Goal: Entertainment & Leisure: Consume media (video, audio)

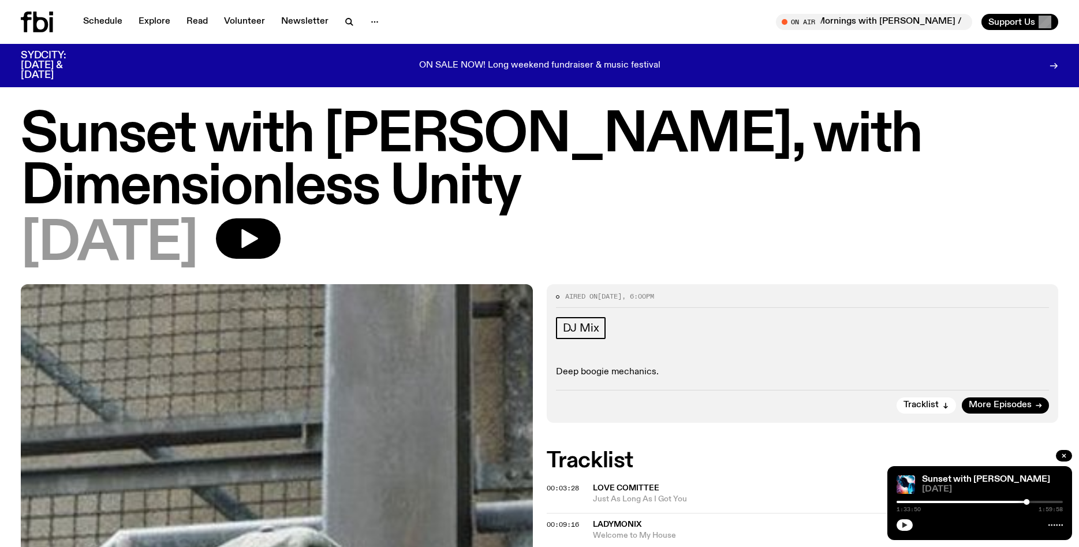
click at [905, 527] on icon "button" at bounding box center [904, 524] width 7 height 7
click at [103, 20] on link "Schedule" at bounding box center [102, 22] width 53 height 16
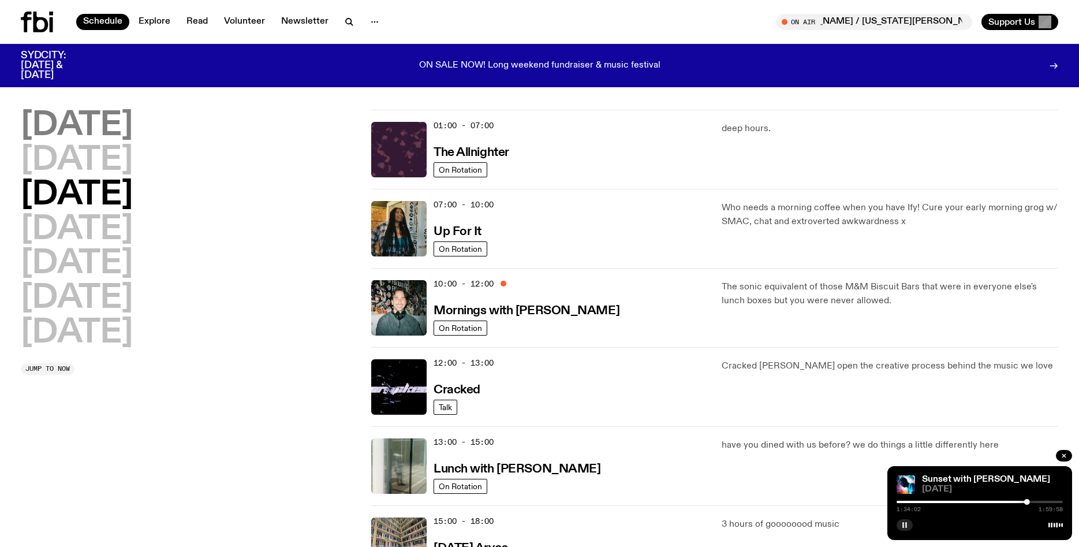
click at [74, 129] on h2 "[DATE]" at bounding box center [77, 126] width 112 height 32
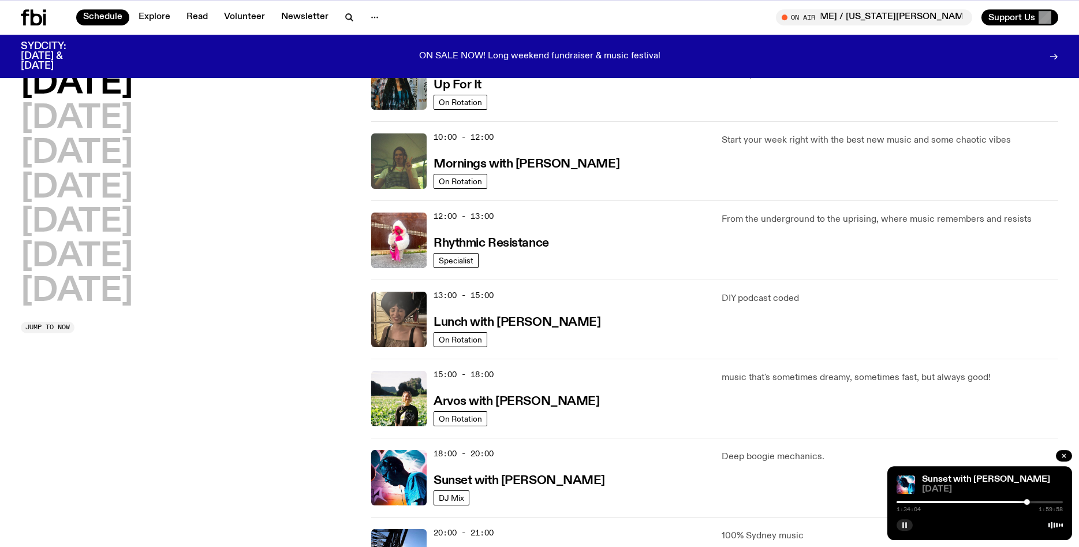
scroll to position [142, 0]
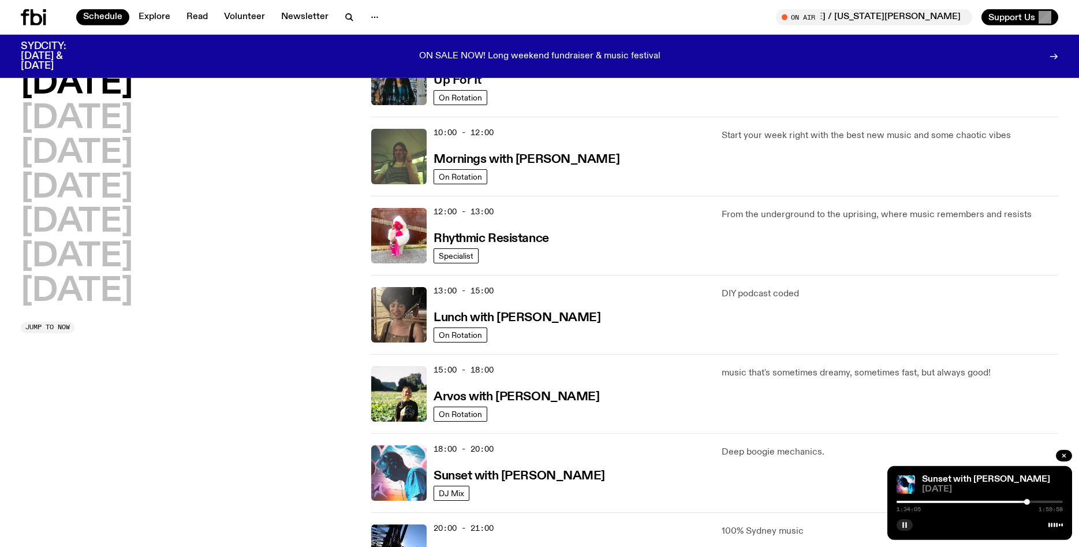
click at [394, 467] on img at bounding box center [398, 472] width 55 height 55
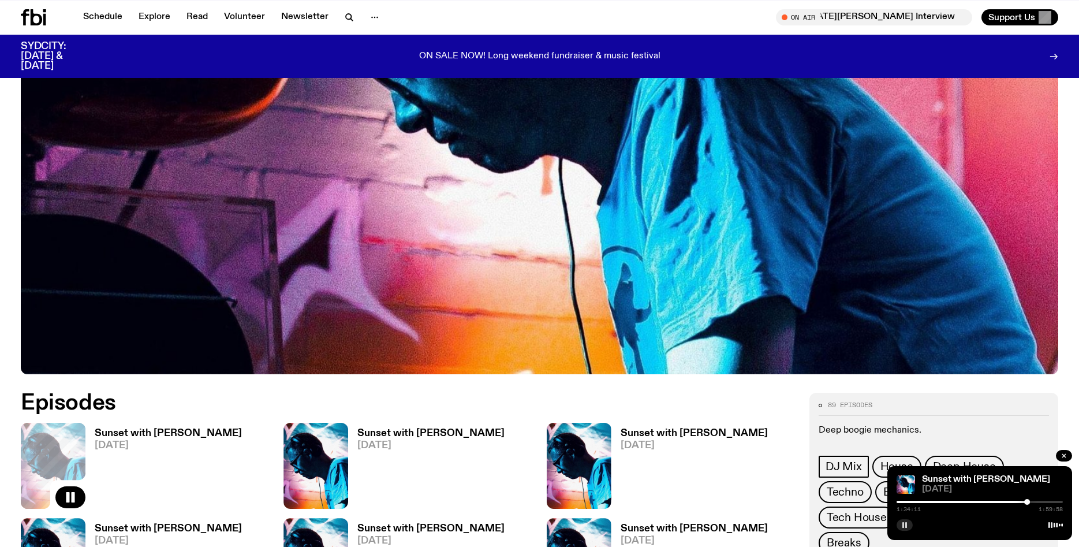
scroll to position [381, 0]
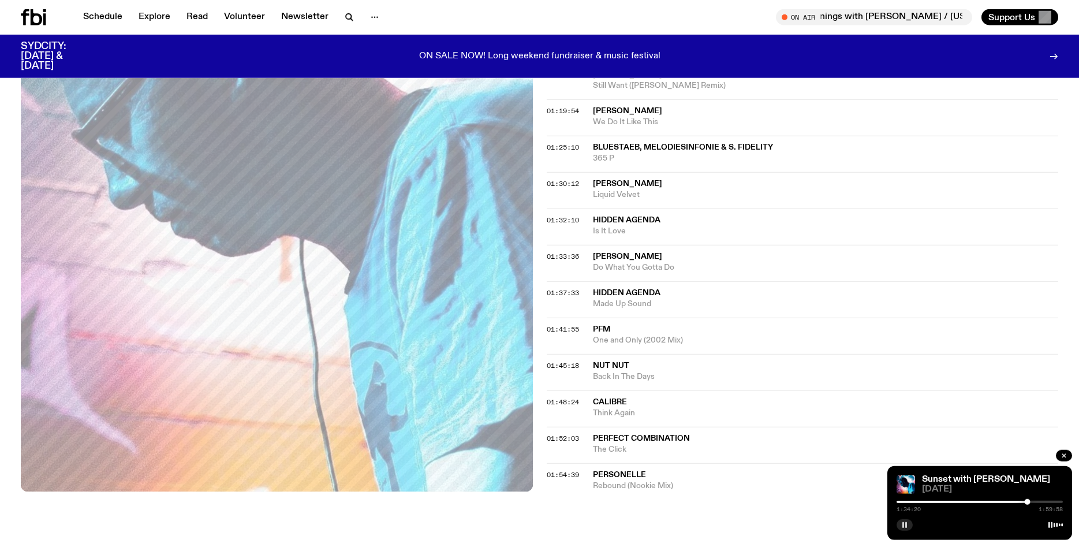
scroll to position [934, 0]
click at [102, 19] on link "Schedule" at bounding box center [102, 17] width 53 height 16
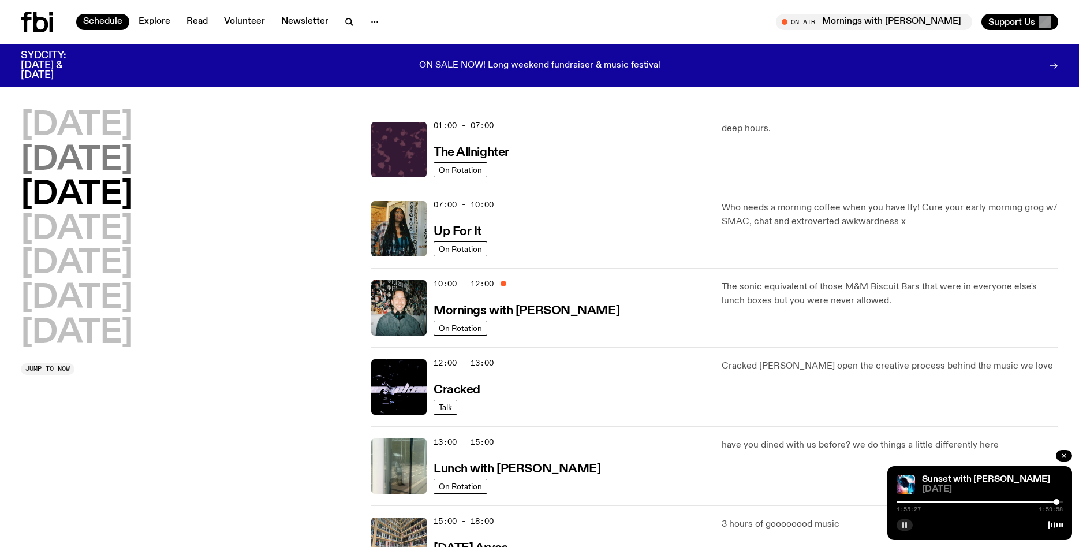
click at [100, 153] on h2 "[DATE]" at bounding box center [77, 160] width 112 height 32
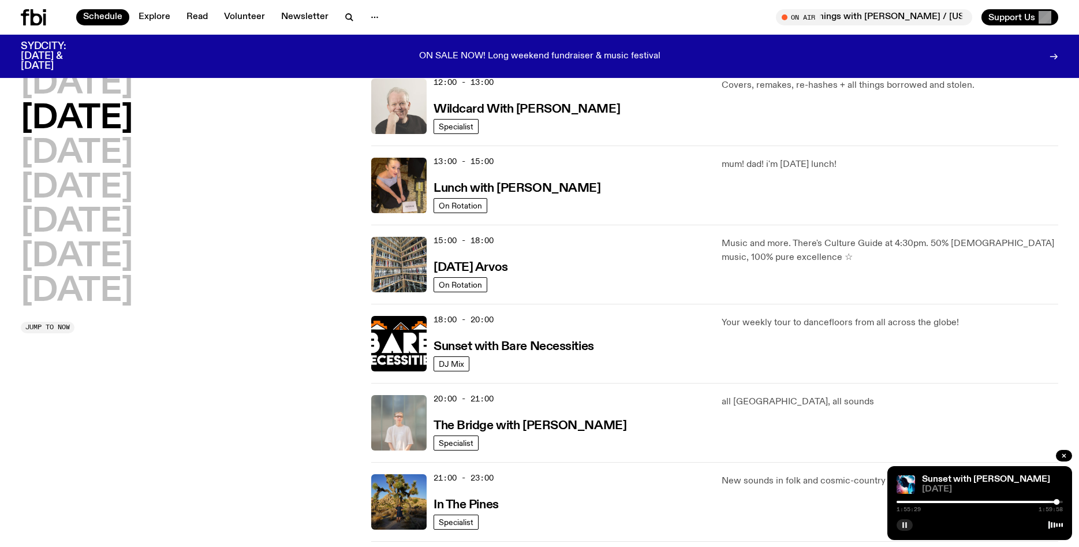
scroll to position [272, 0]
click at [387, 502] on img at bounding box center [398, 500] width 55 height 55
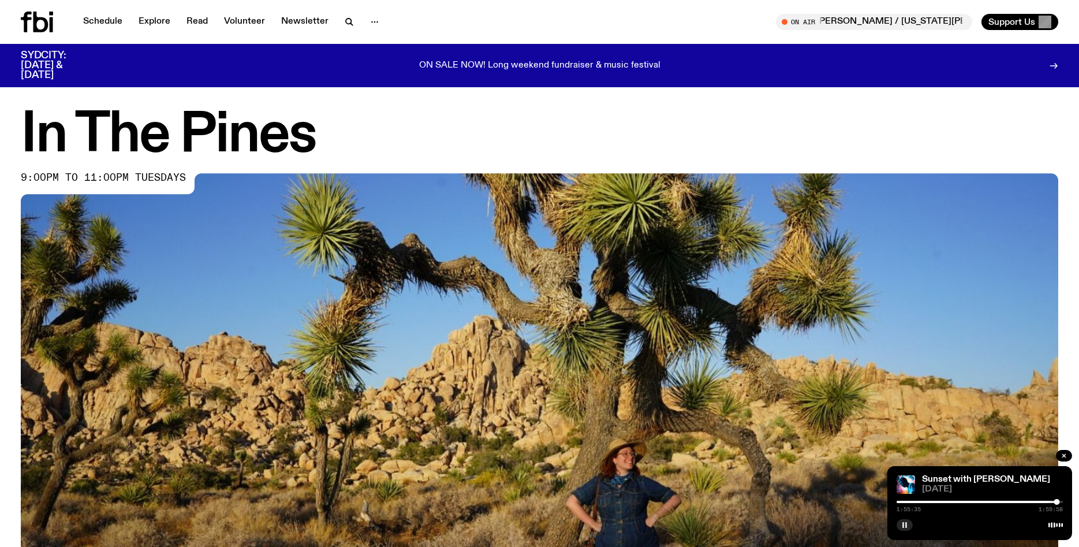
click at [519, 451] on img at bounding box center [539, 464] width 1037 height 583
click at [1065, 454] on icon "button" at bounding box center [1063, 455] width 3 height 3
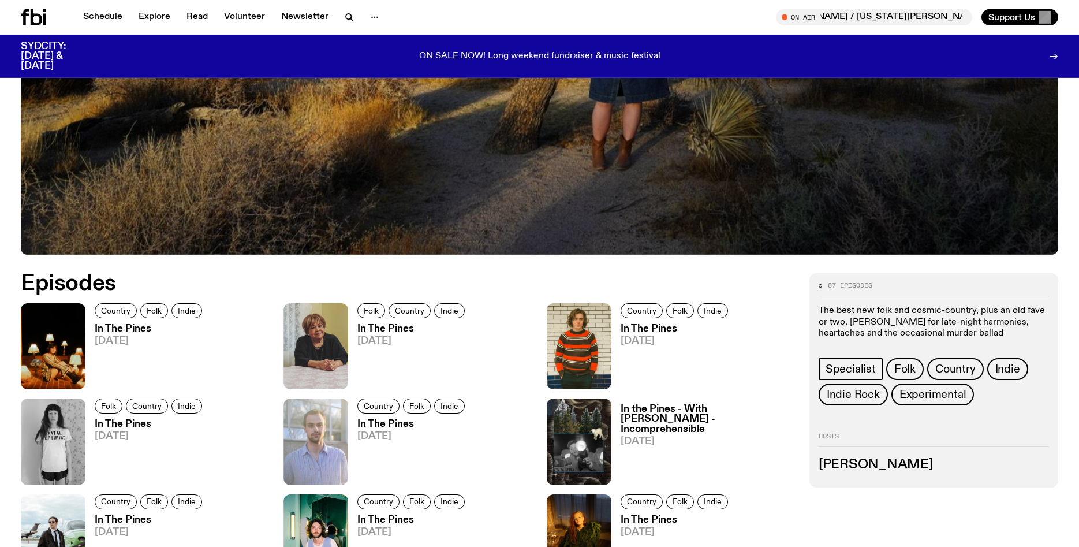
scroll to position [495, 0]
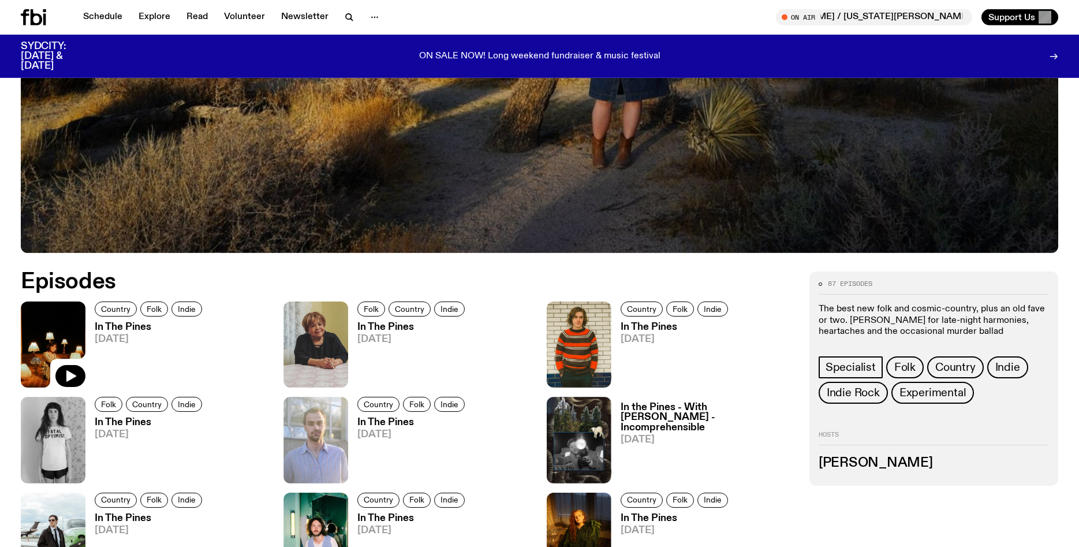
click at [64, 336] on img at bounding box center [53, 344] width 65 height 86
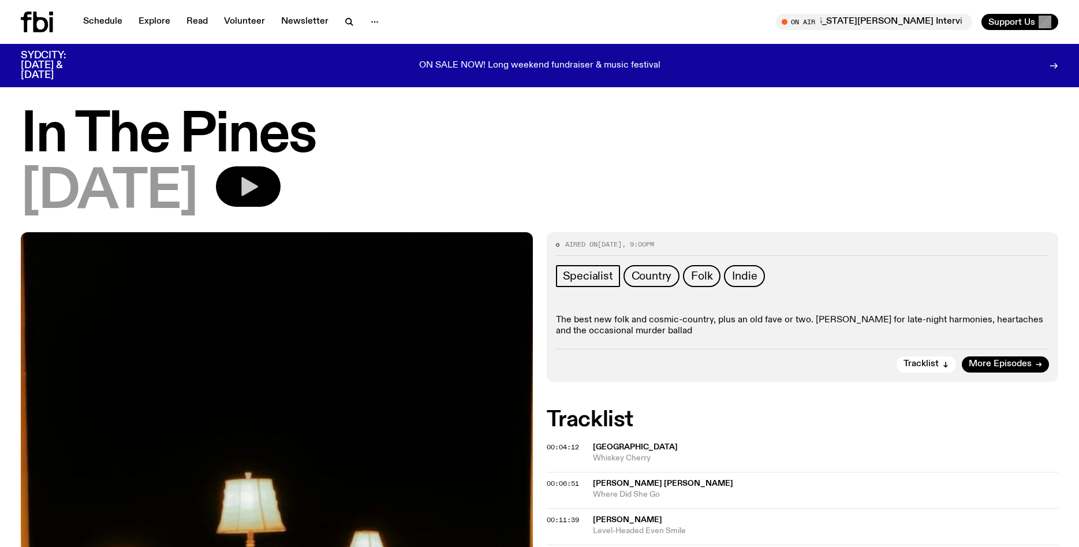
click at [260, 179] on icon "button" at bounding box center [248, 186] width 23 height 23
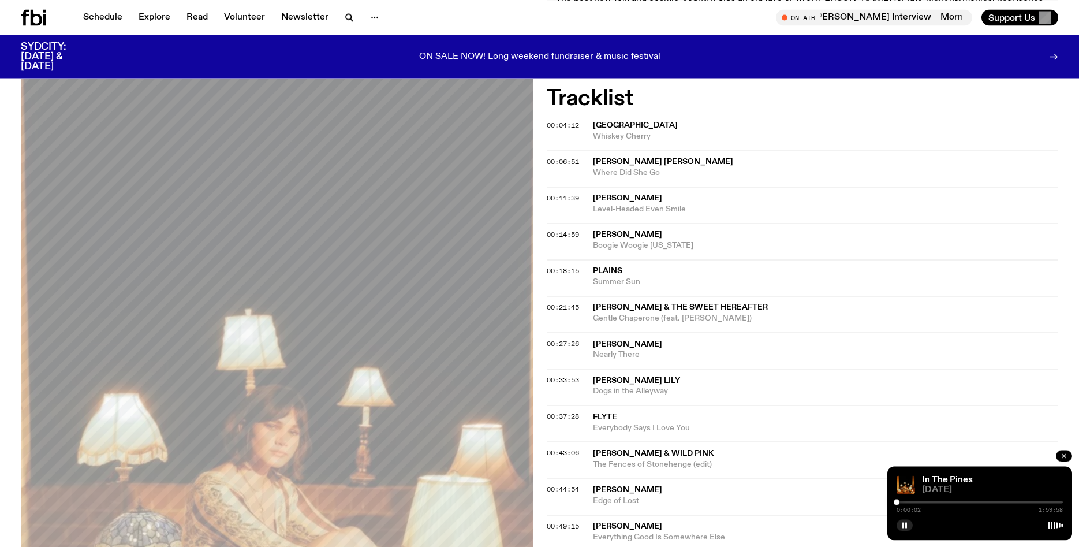
scroll to position [313, 0]
click at [902, 503] on div "0:00:07 1:59:58" at bounding box center [979, 505] width 166 height 14
click at [901, 501] on div at bounding box center [979, 501] width 166 height 2
click at [903, 523] on rect "button" at bounding box center [903, 525] width 2 height 6
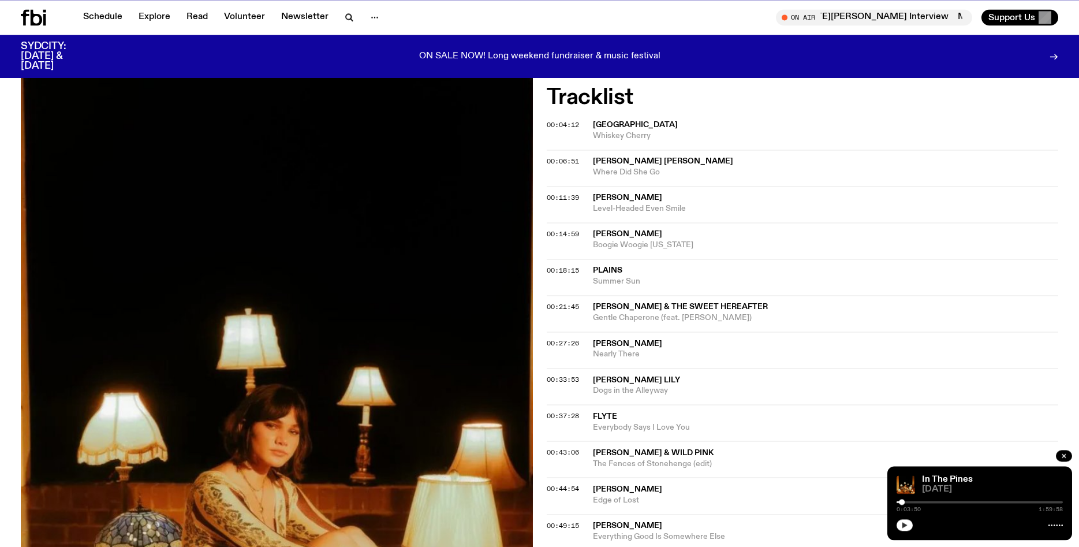
click at [905, 523] on icon "button" at bounding box center [904, 524] width 7 height 7
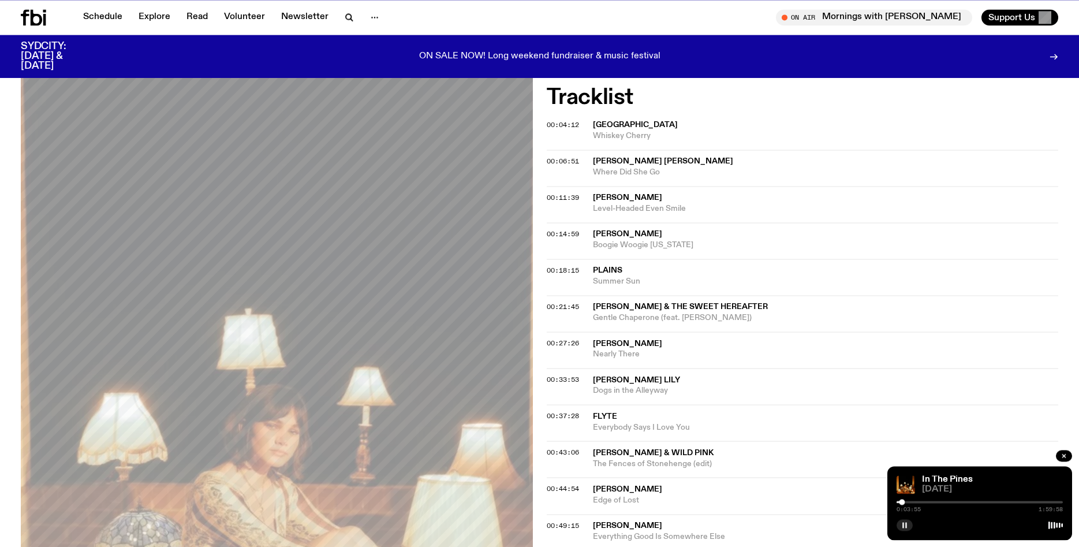
click at [905, 501] on div at bounding box center [979, 501] width 166 height 2
click at [919, 502] on div at bounding box center [979, 501] width 166 height 2
click at [922, 502] on div at bounding box center [922, 502] width 6 height 6
click at [925, 502] on div at bounding box center [979, 501] width 166 height 2
click at [929, 502] on div at bounding box center [979, 501] width 166 height 2
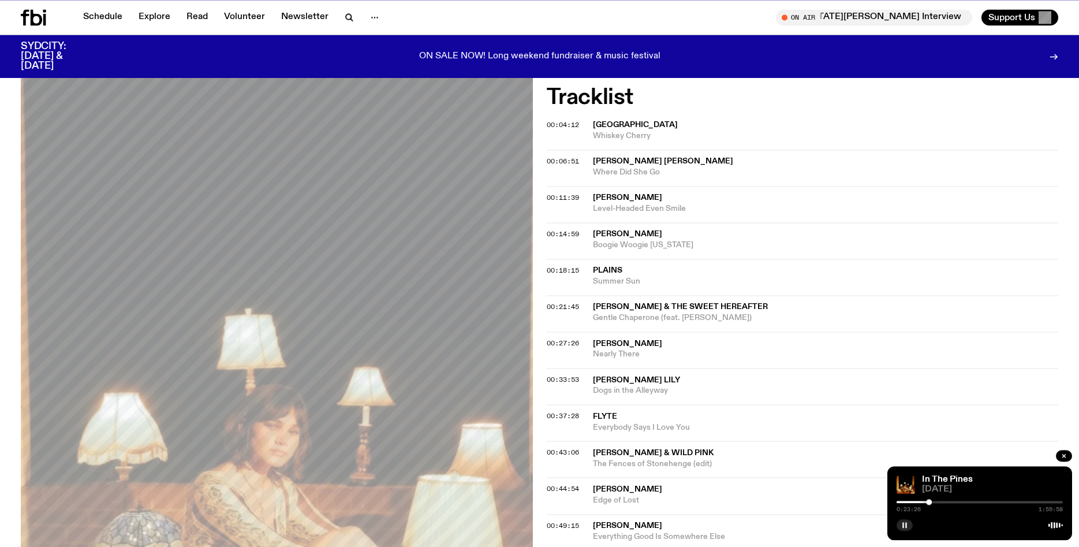
click at [933, 502] on div at bounding box center [979, 501] width 166 height 2
click at [962, 502] on div at bounding box center [979, 501] width 166 height 2
click at [969, 502] on div at bounding box center [979, 501] width 166 height 2
click at [979, 502] on div at bounding box center [979, 501] width 166 height 2
click at [983, 502] on div at bounding box center [979, 501] width 166 height 2
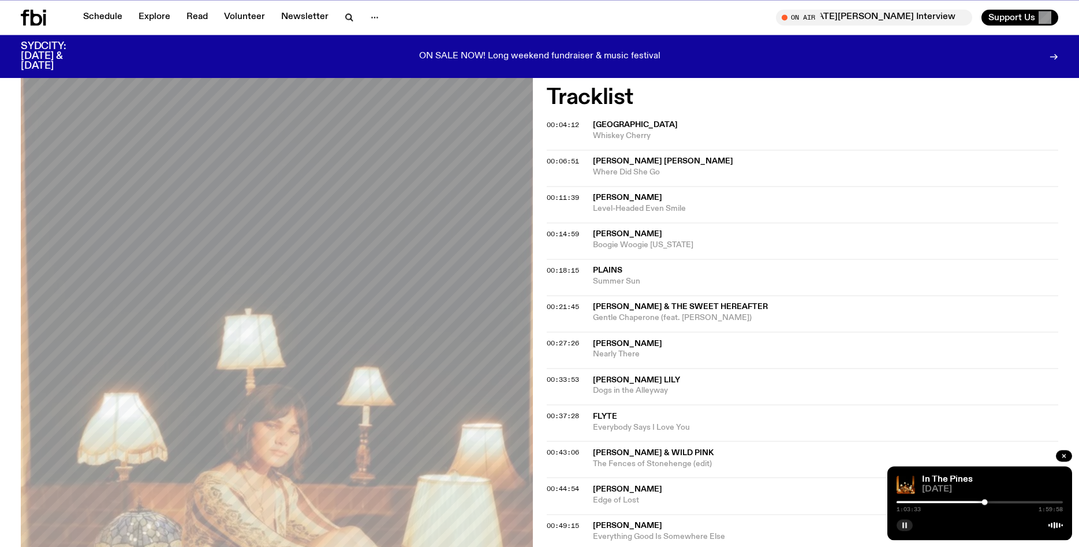
click at [989, 503] on div at bounding box center [979, 501] width 166 height 2
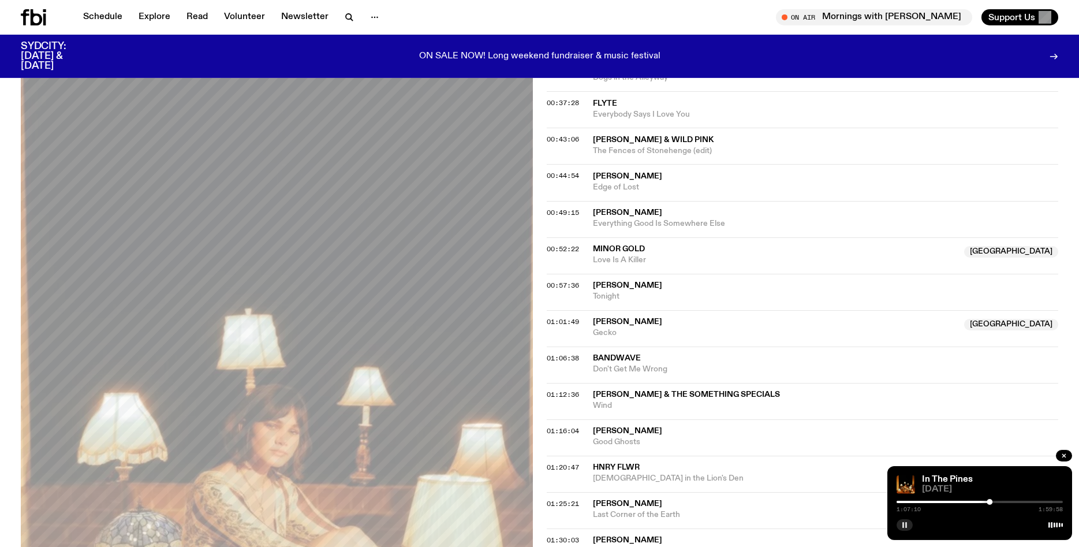
scroll to position [637, 0]
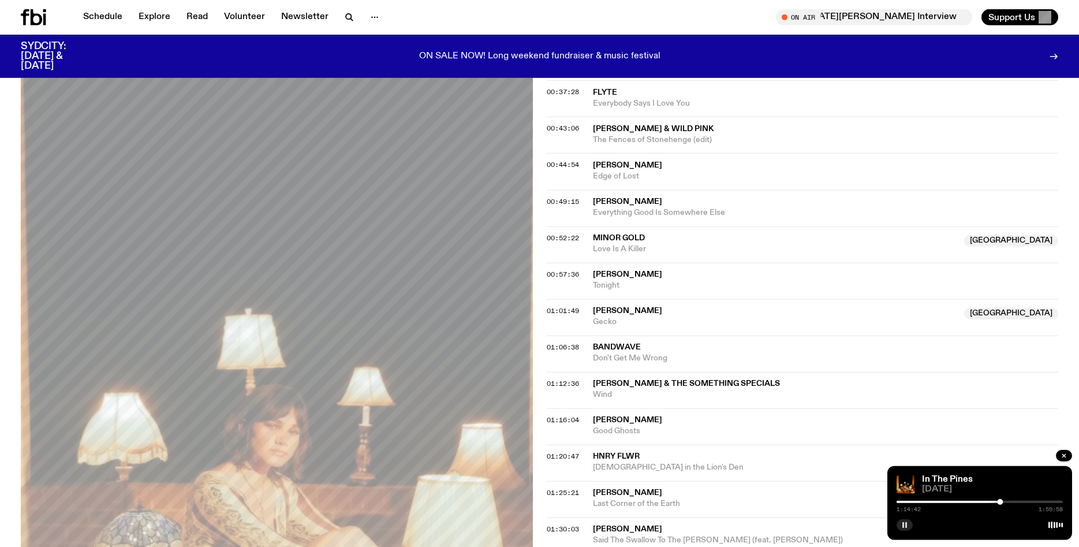
click at [1006, 501] on div at bounding box center [979, 501] width 166 height 2
click at [1010, 502] on div at bounding box center [979, 501] width 166 height 2
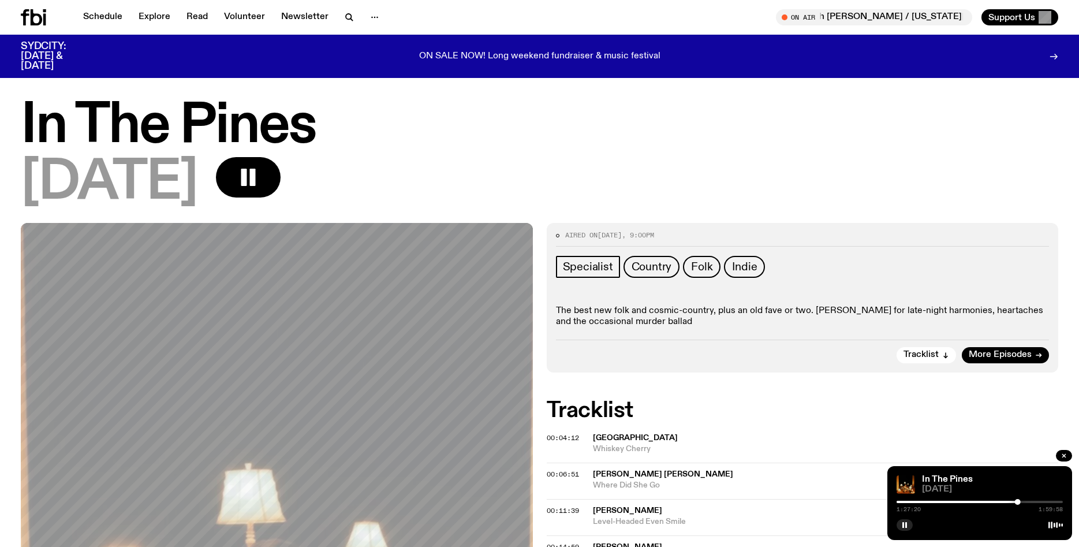
scroll to position [637, 0]
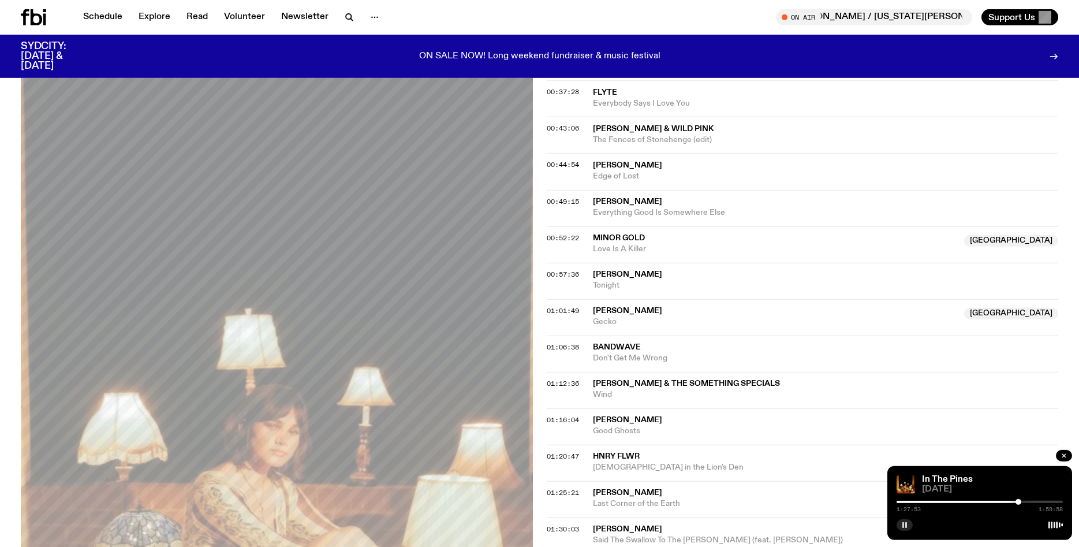
click at [901, 523] on button "button" at bounding box center [904, 525] width 16 height 12
